Goal: Information Seeking & Learning: Check status

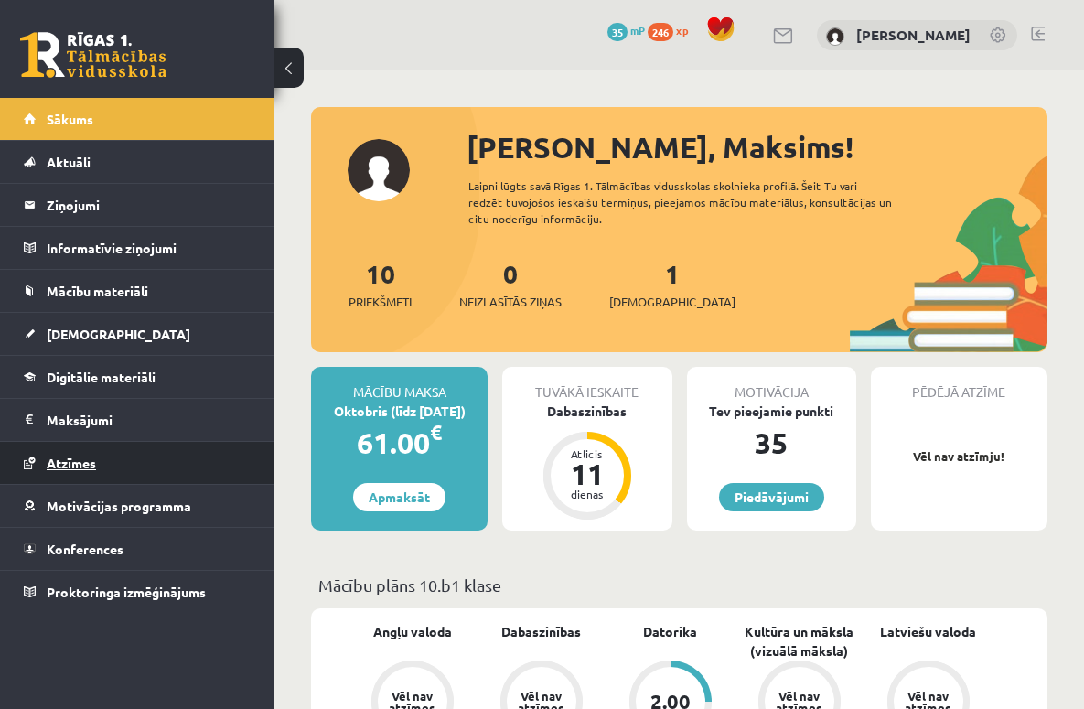
click at [82, 458] on span "Atzīmes" at bounding box center [71, 463] width 49 height 16
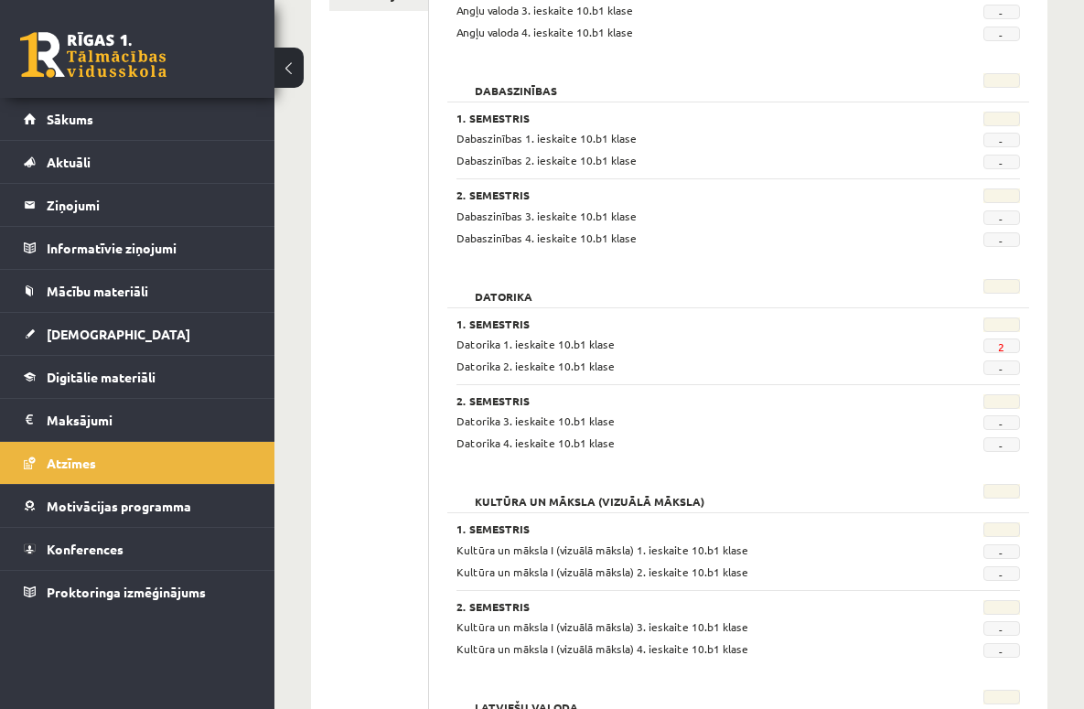
scroll to position [390, 0]
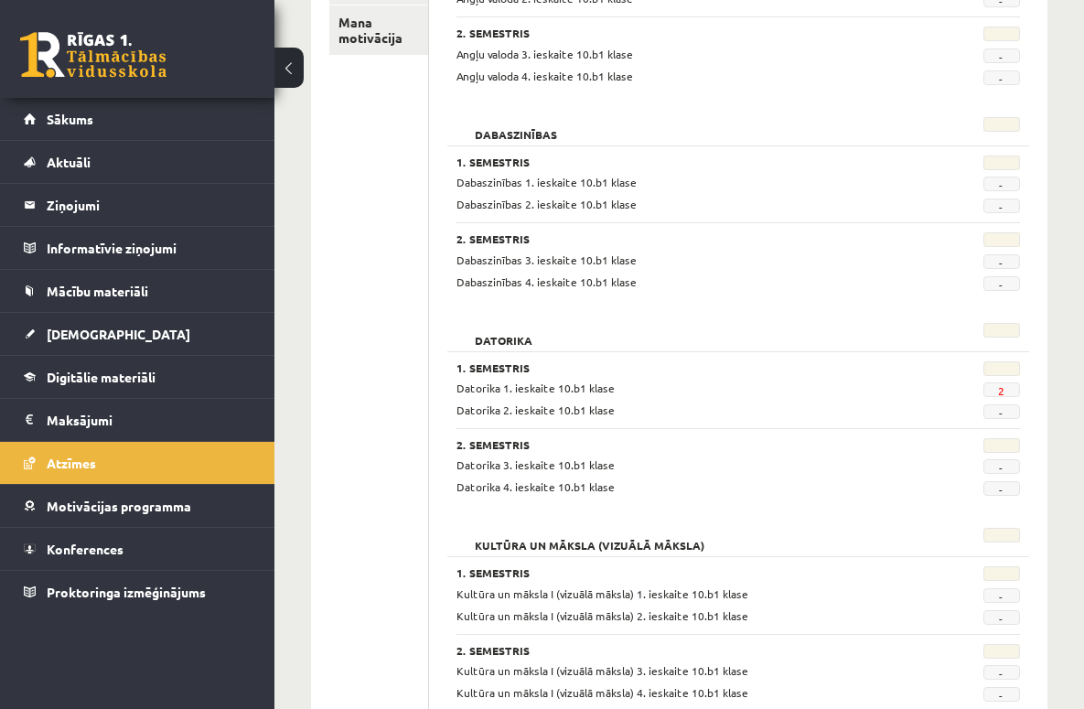
click at [1010, 392] on span "2" at bounding box center [1002, 389] width 37 height 15
click at [996, 387] on span "2" at bounding box center [1002, 389] width 37 height 15
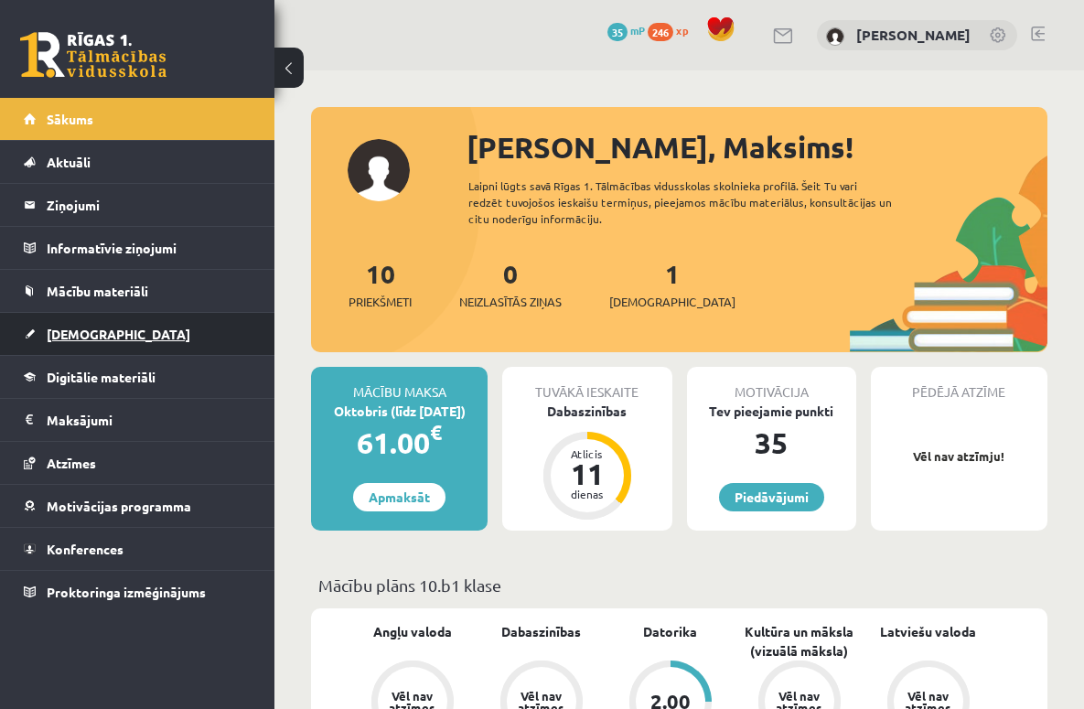
click at [88, 334] on span "[DEMOGRAPHIC_DATA]" at bounding box center [119, 334] width 144 height 16
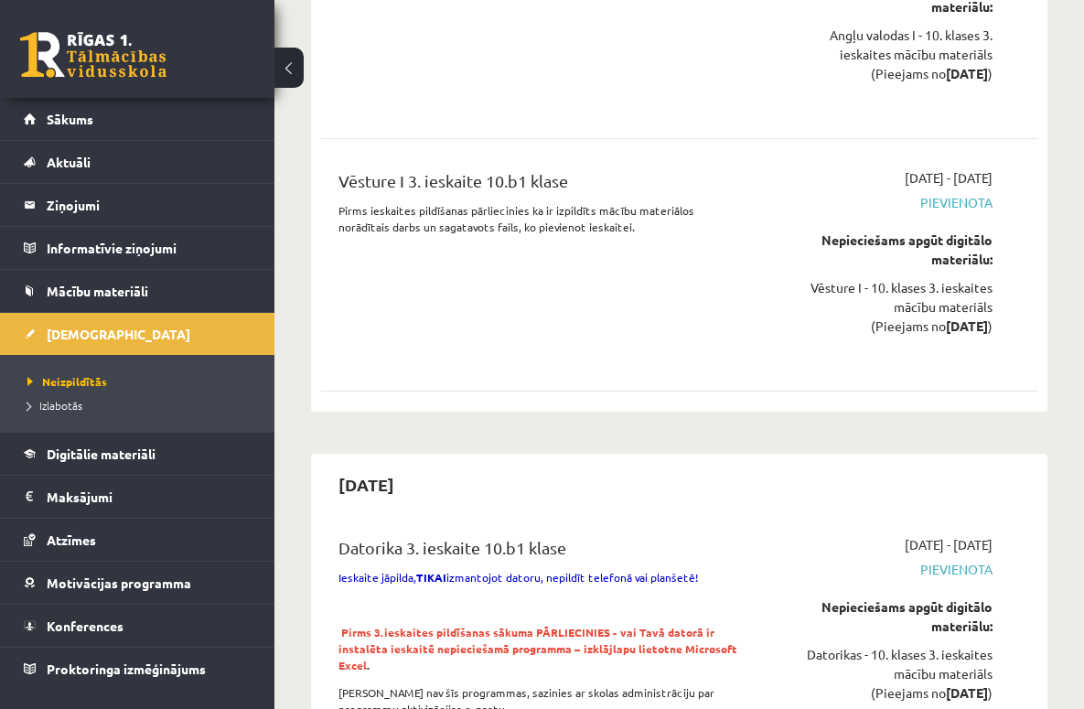
scroll to position [8507, 0]
